Goal: Transaction & Acquisition: Purchase product/service

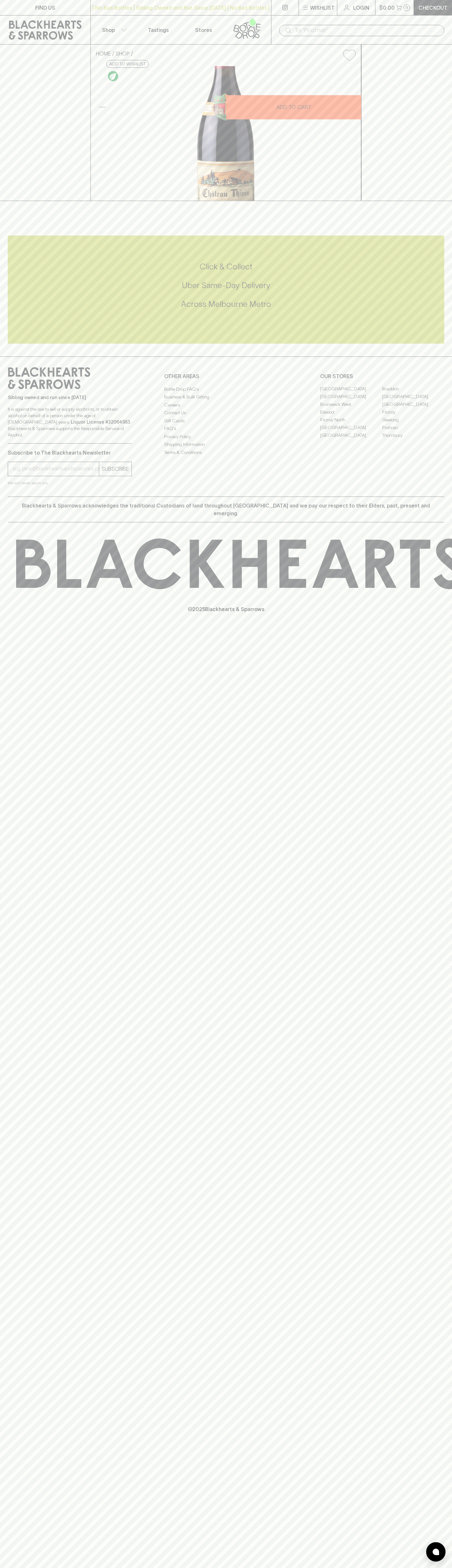
click at [341, 20] on div "​" at bounding box center [361, 29] width 181 height 29
click at [433, 344] on div "Click & Collect Uber Same-Day Delivery Across Melbourne Metro" at bounding box center [226, 289] width 436 height 108
click at [297, 1568] on html "FIND US | No Bad Bottles | Sibling Owned and Run Since 2006 | No Bad Bottles | …" at bounding box center [226, 784] width 452 height 1568
click at [19, 201] on div "HOME SHOP Chateau Thivin Cote de Brouilly Les Sept Vignes 2023 $72.00 Add to wi…" at bounding box center [226, 123] width 452 height 157
